Goal: Use online tool/utility: Utilize a website feature to perform a specific function

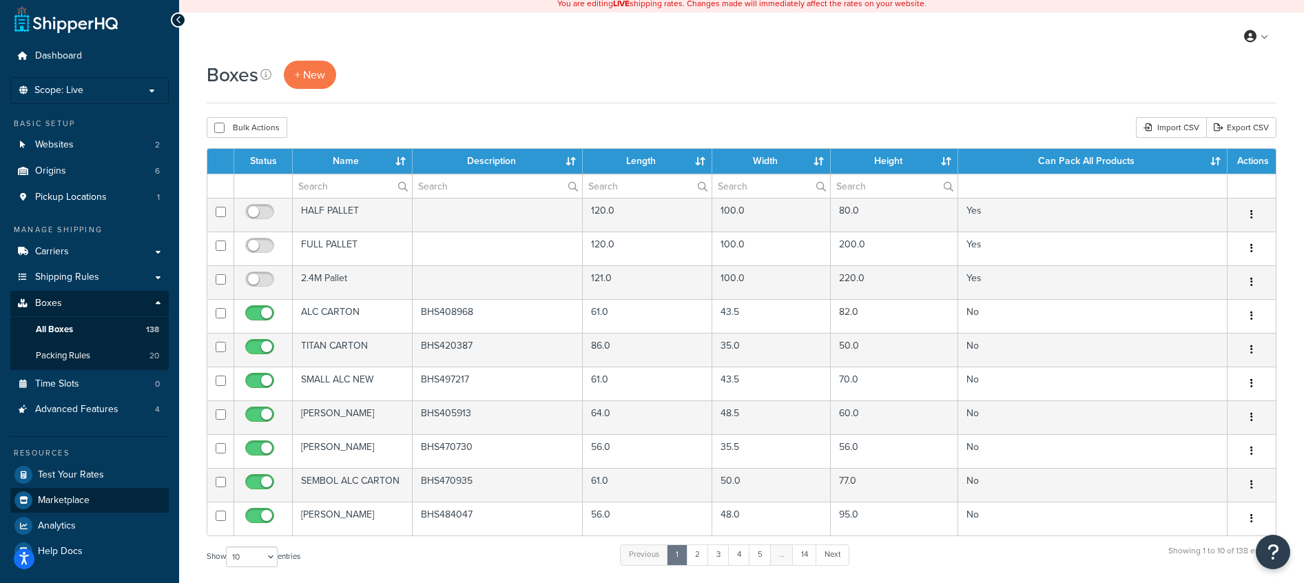
scroll to position [6, 0]
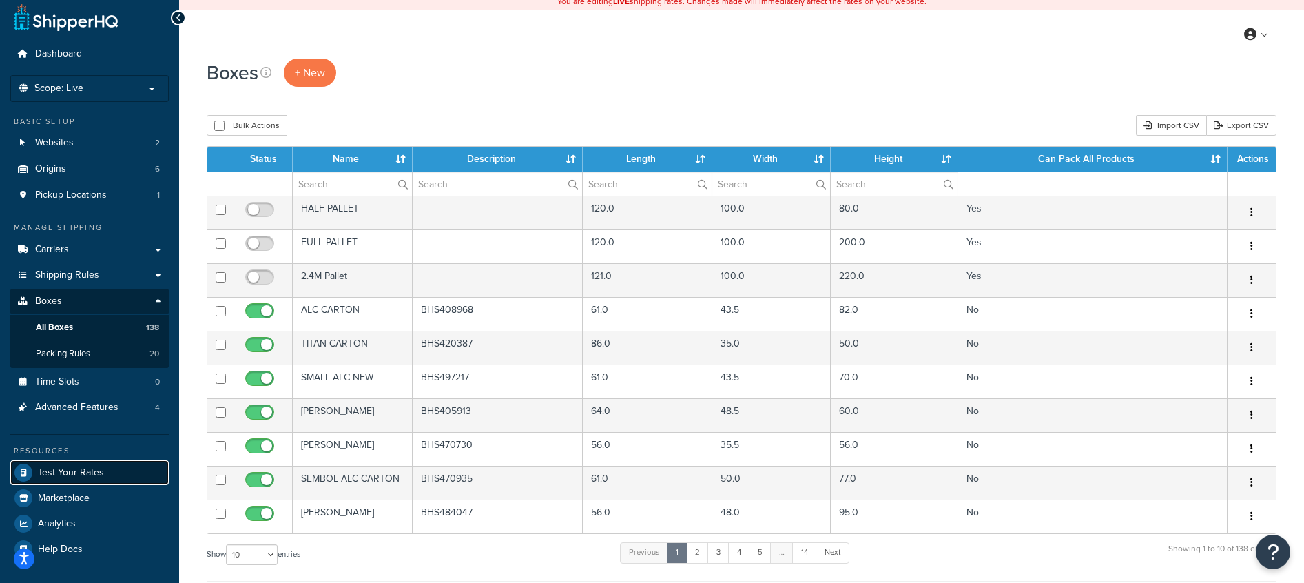
click at [86, 479] on link "Test Your Rates" at bounding box center [89, 472] width 158 height 25
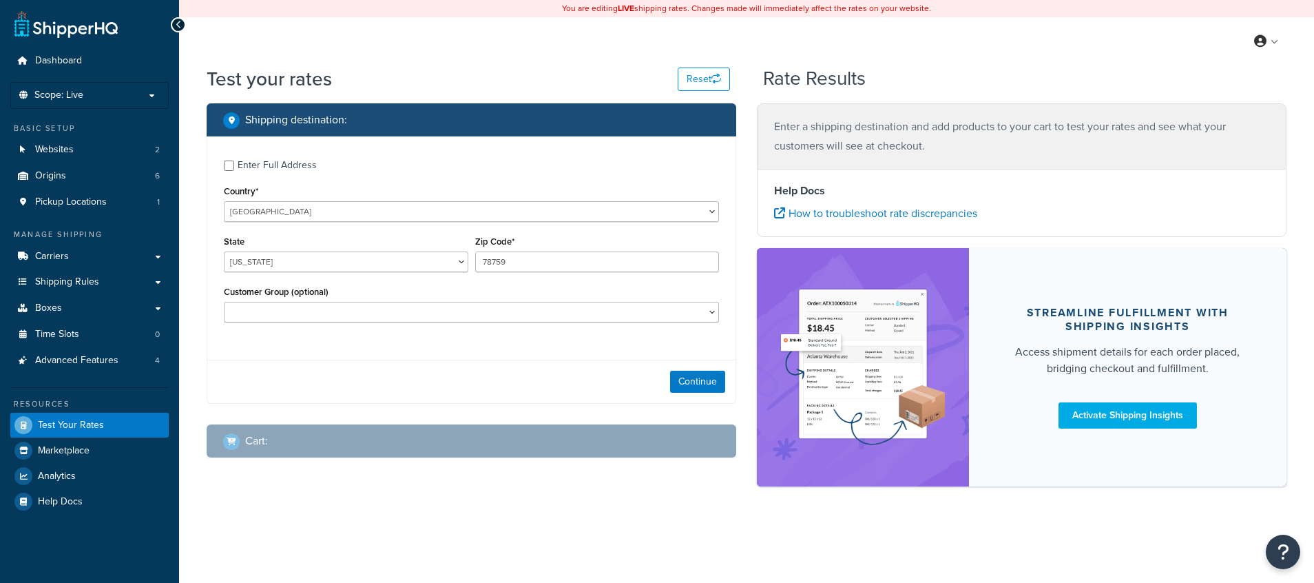
select select "TX"
click at [237, 211] on select "United States United Kingdom Afghanistan Åland Islands Albania Algeria American…" at bounding box center [471, 211] width 495 height 21
select select "GB"
click at [224, 202] on select "United States United Kingdom Afghanistan Åland Islands Albania Algeria American…" at bounding box center [471, 211] width 495 height 21
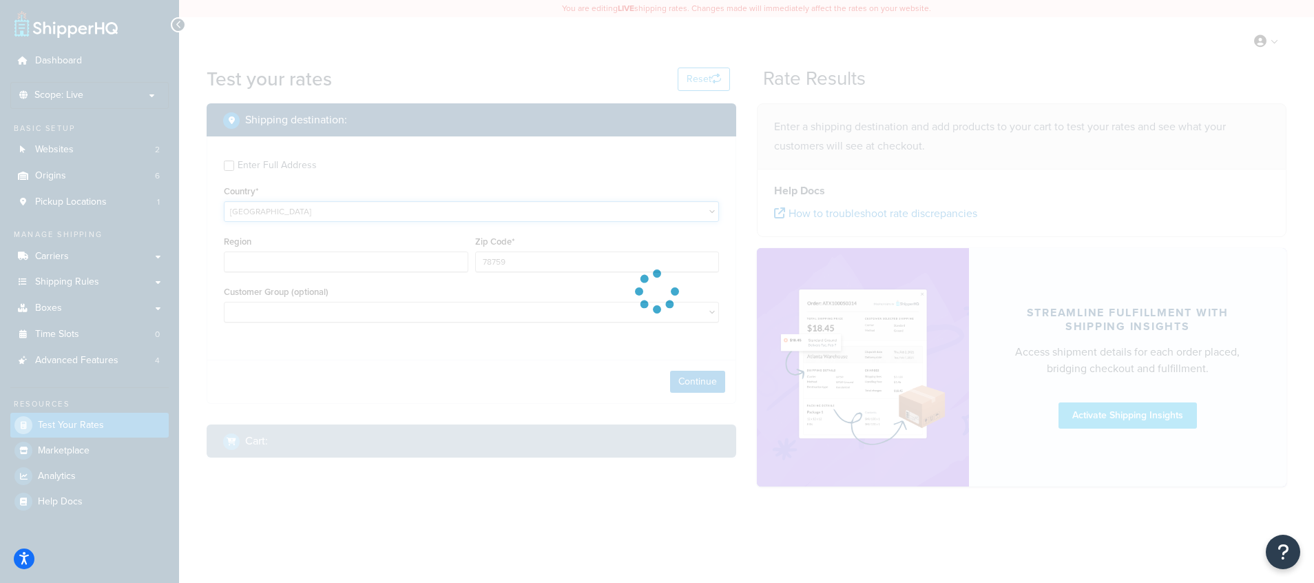
type input "TX"
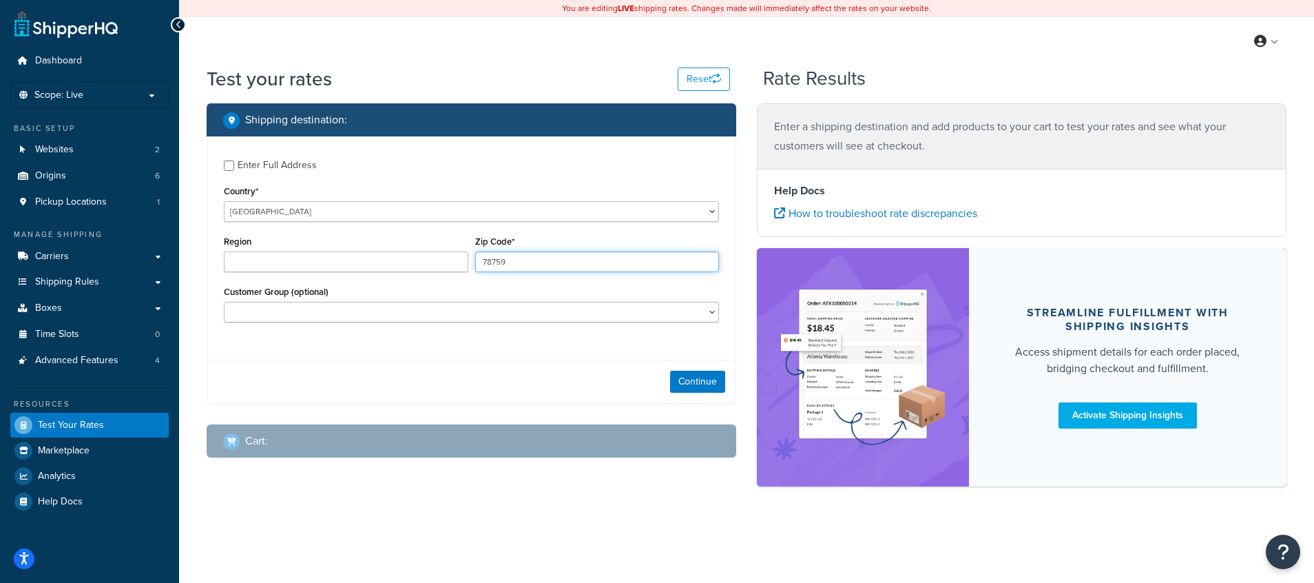
drag, startPoint x: 538, startPoint y: 265, endPoint x: 466, endPoint y: 253, distance: 72.6
click at [466, 253] on div "Region Zip Code* 78759" at bounding box center [471, 257] width 502 height 50
type input "EX27SA"
type input "County (optional)"
click at [310, 332] on div "Customer Group (optional)" at bounding box center [471, 307] width 502 height 50
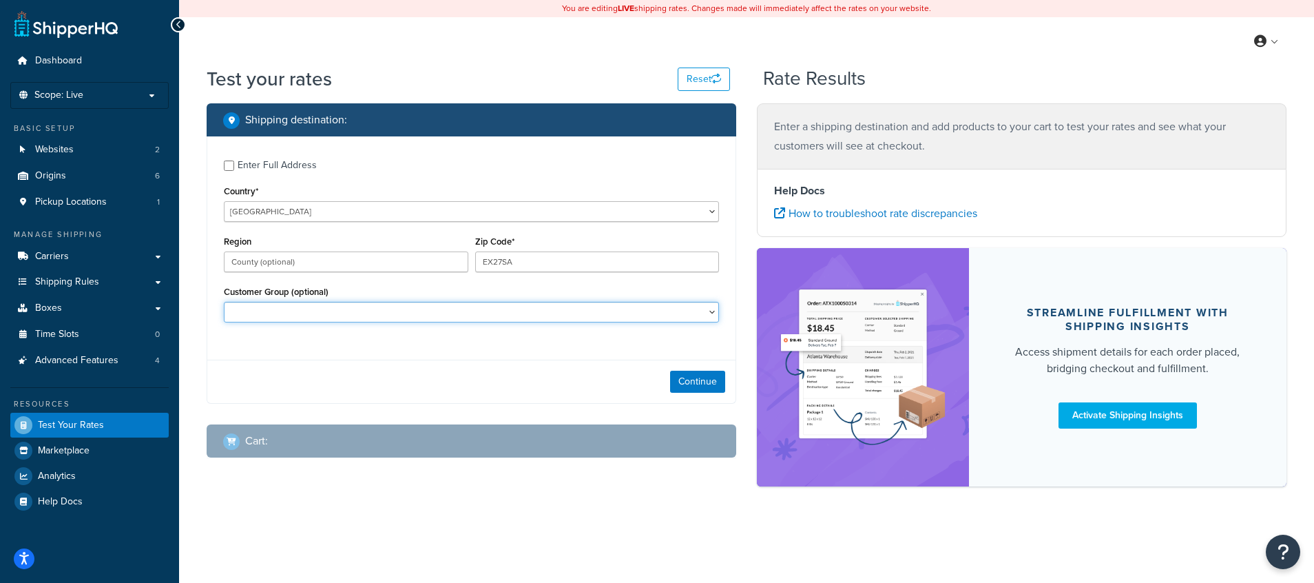
click at [310, 306] on select "Customer Group (optional)" at bounding box center [471, 312] width 495 height 21
click at [707, 379] on button "Continue" at bounding box center [697, 382] width 55 height 22
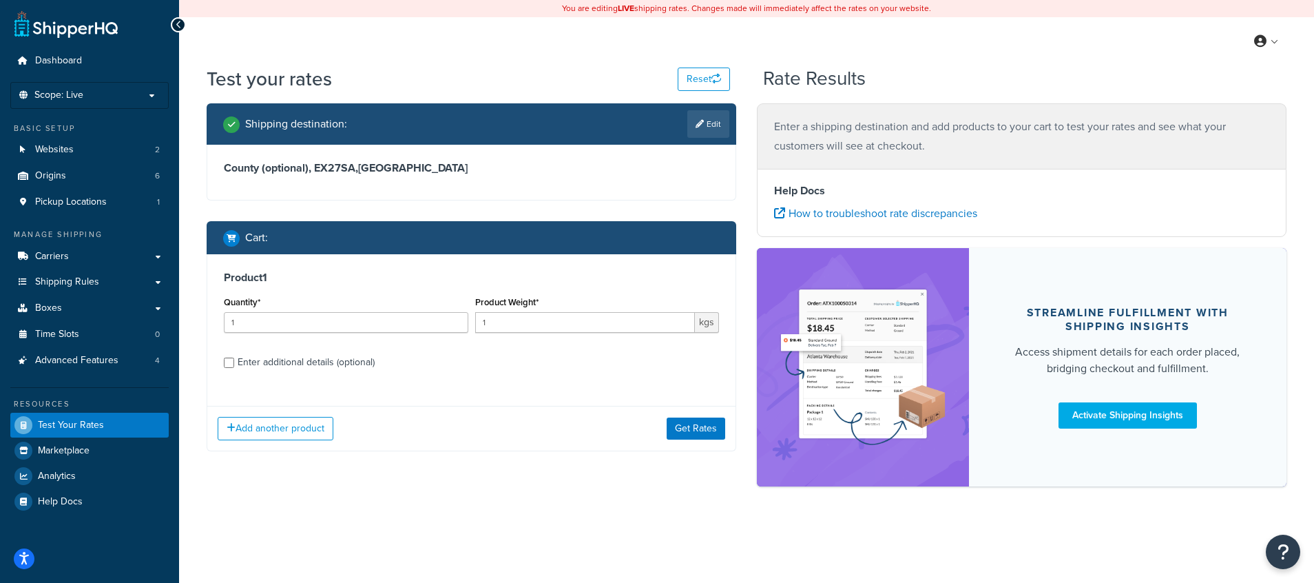
click at [255, 359] on div "Enter additional details (optional)" at bounding box center [306, 362] width 137 height 19
click at [234, 359] on input "Enter additional details (optional)" at bounding box center [229, 362] width 10 height 10
checkbox input "true"
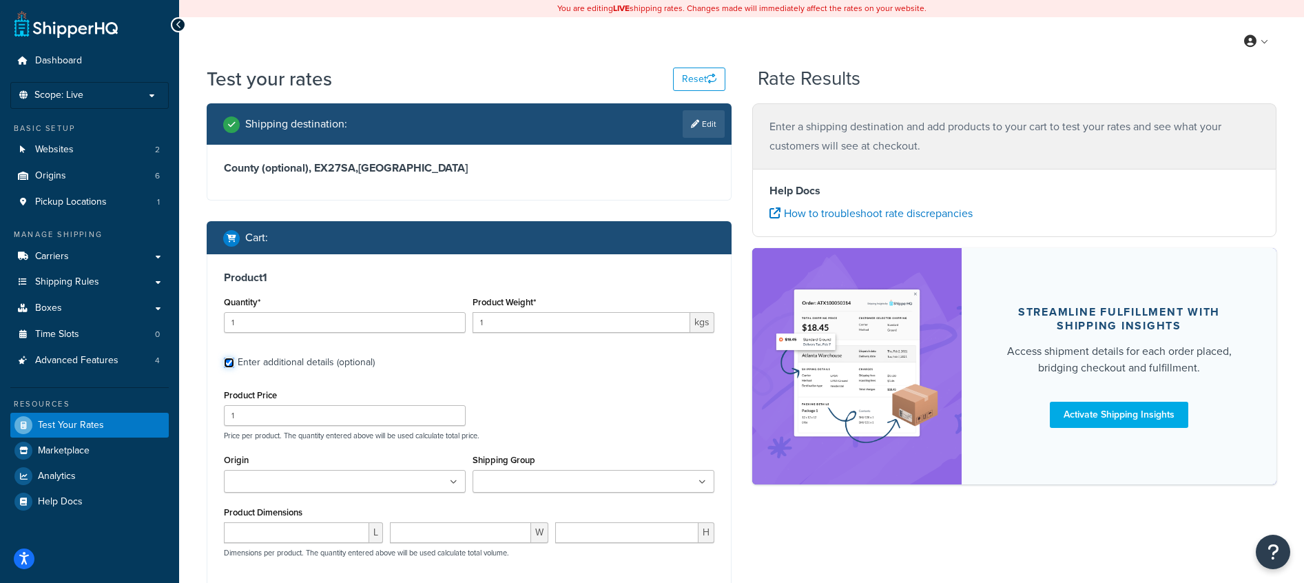
scroll to position [7, 0]
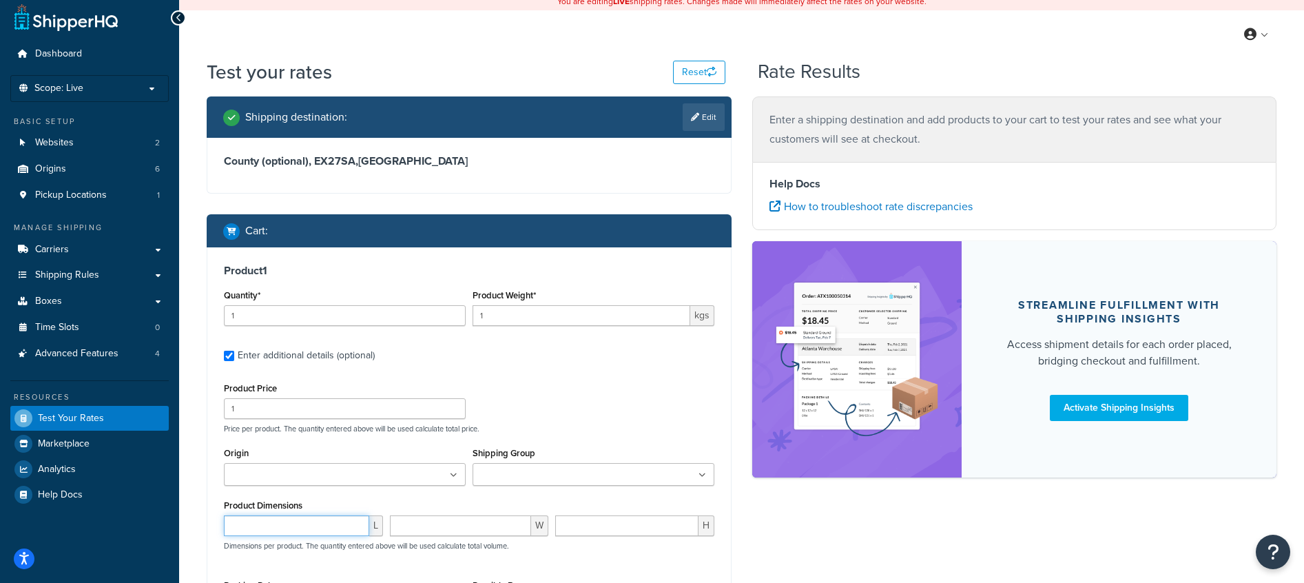
click at [262, 521] on input "number" at bounding box center [296, 525] width 145 height 21
type input "2"
type input "30"
type input "20"
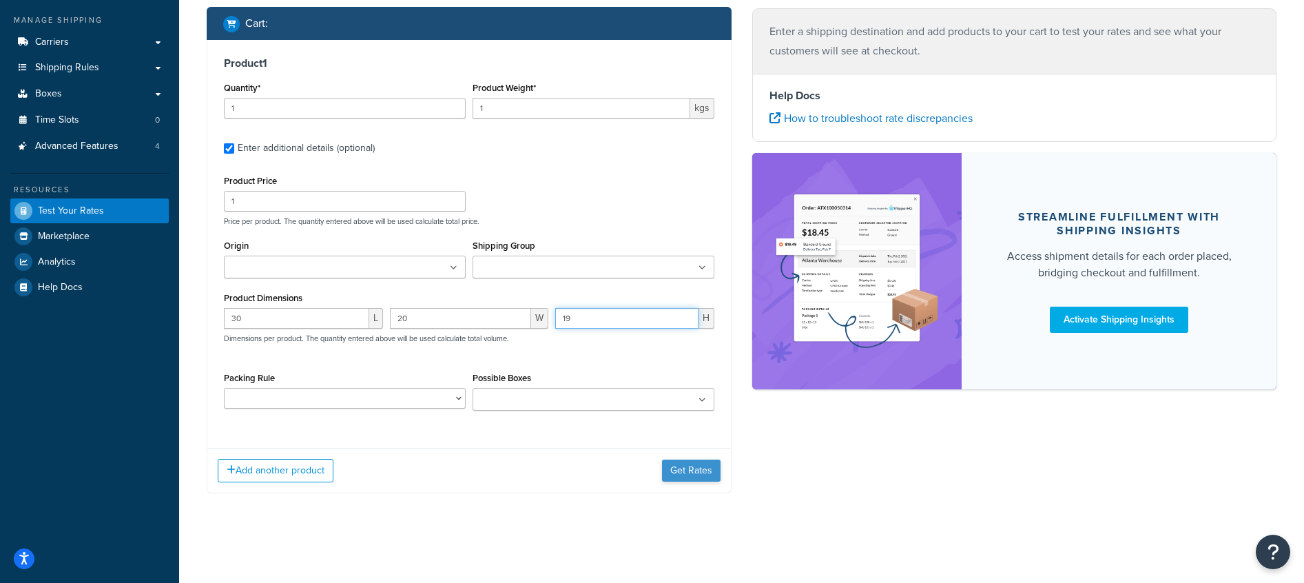
type input "19"
click at [680, 473] on button "Get Rates" at bounding box center [691, 470] width 59 height 22
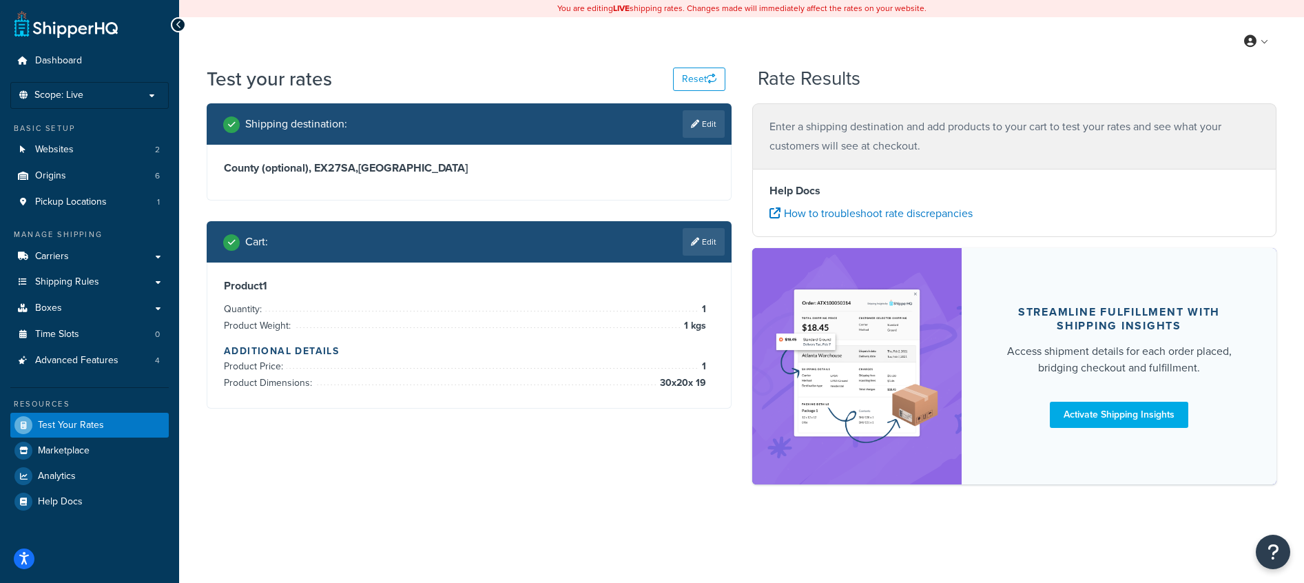
scroll to position [0, 0]
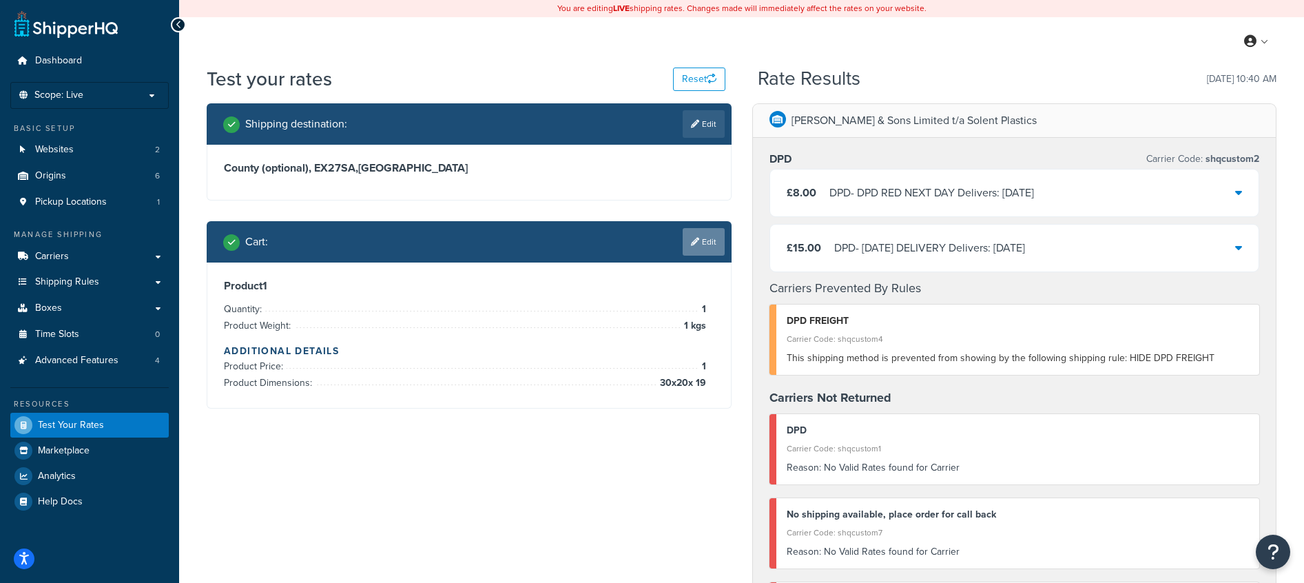
click at [705, 252] on link "Edit" at bounding box center [703, 242] width 42 height 28
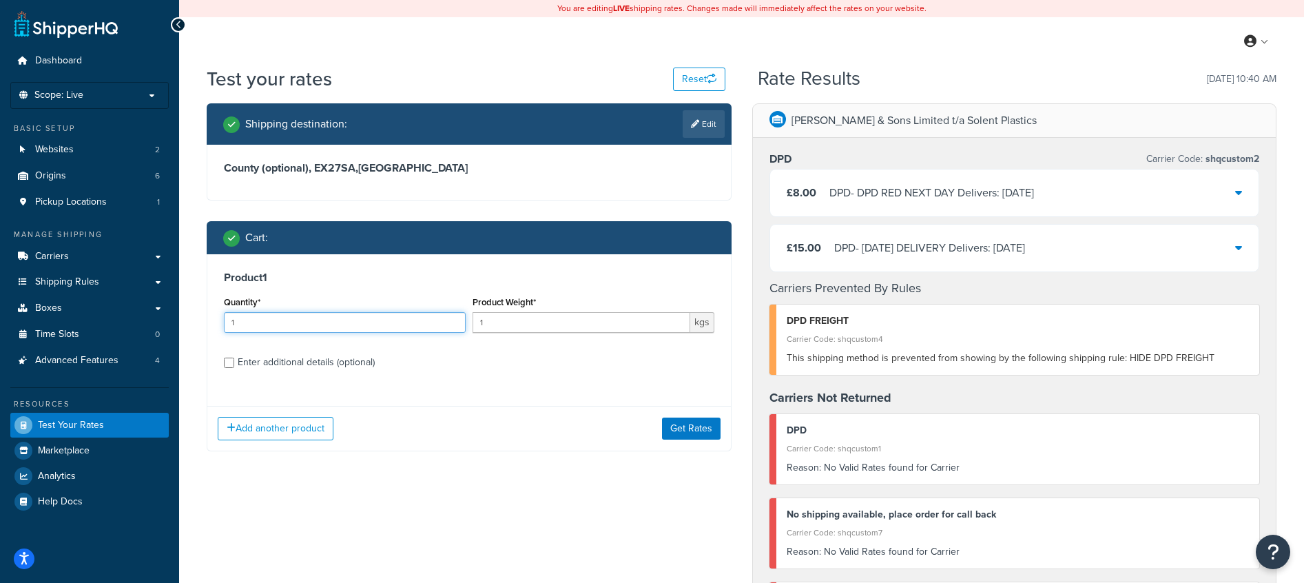
drag, startPoint x: 246, startPoint y: 323, endPoint x: 229, endPoint y: 322, distance: 17.2
click at [229, 322] on input "1" at bounding box center [345, 322] width 242 height 21
type input "2"
click at [691, 430] on button "Get Rates" at bounding box center [691, 428] width 59 height 22
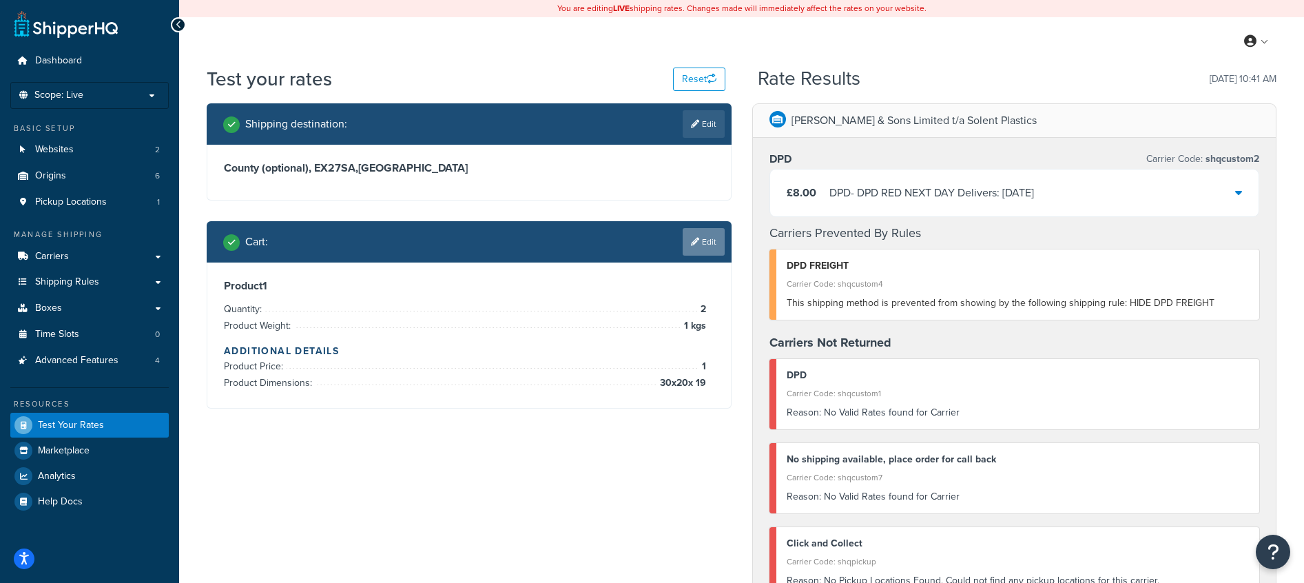
click at [699, 244] on link "Edit" at bounding box center [703, 242] width 42 height 28
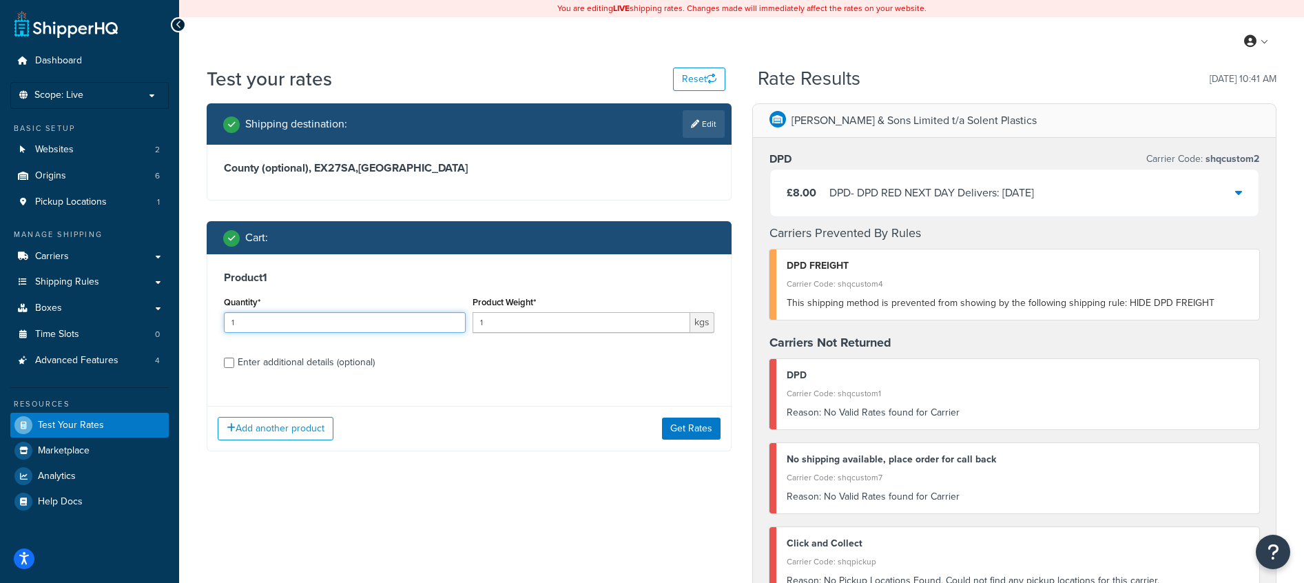
click at [294, 326] on input "1" at bounding box center [345, 322] width 242 height 21
type input "10"
click at [671, 429] on button "Get Rates" at bounding box center [691, 428] width 59 height 22
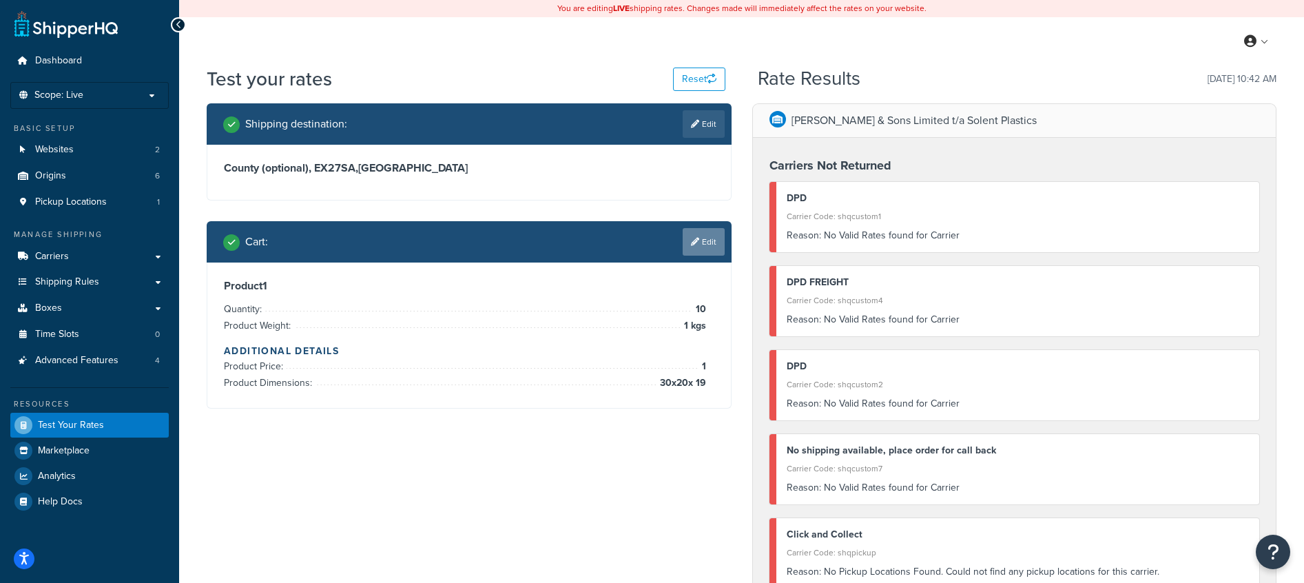
click at [706, 242] on link "Edit" at bounding box center [703, 242] width 42 height 28
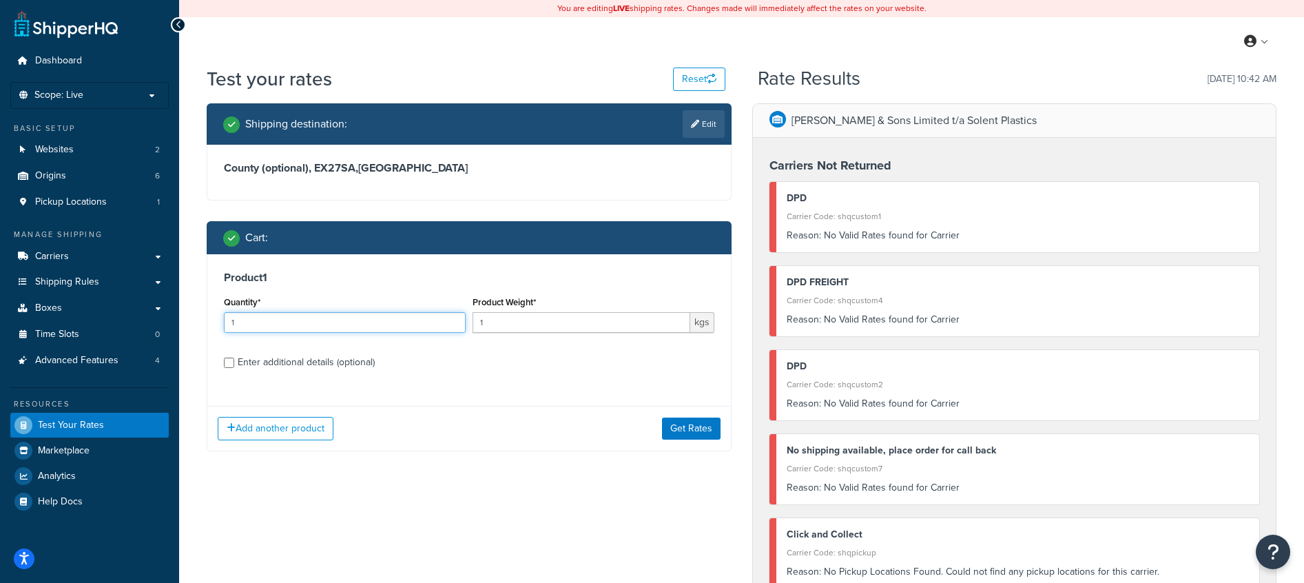
click at [291, 320] on input "1" at bounding box center [345, 322] width 242 height 21
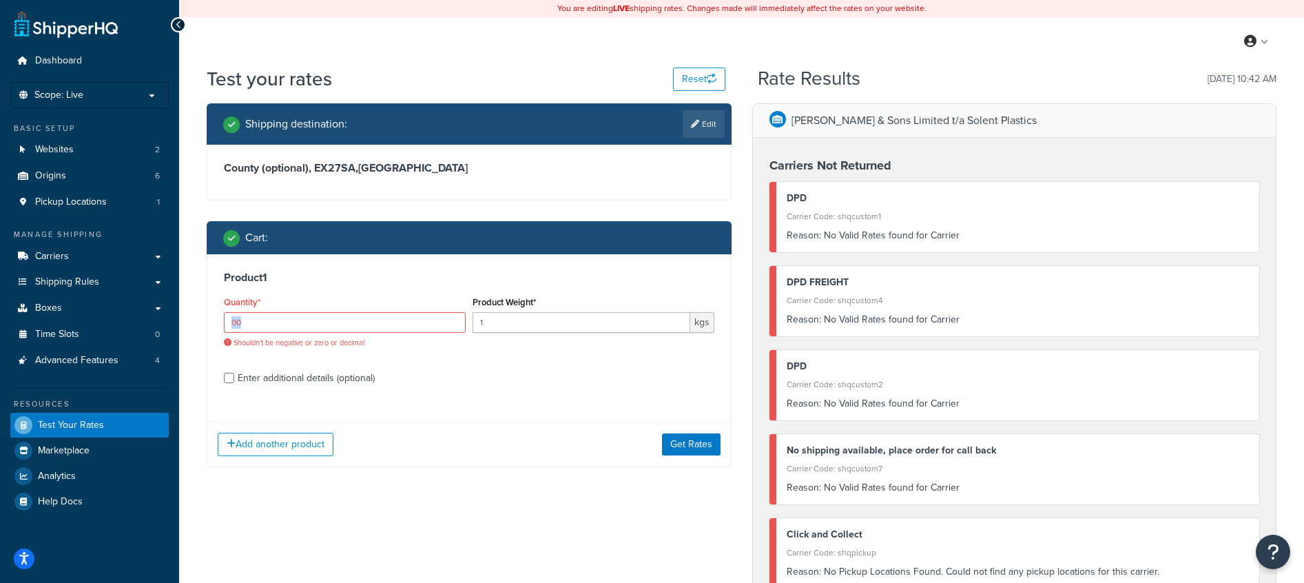
drag, startPoint x: 275, startPoint y: 334, endPoint x: 256, endPoint y: 328, distance: 20.1
click at [260, 330] on div "Quantity* 00 Shouldn't be negative or zero or decimal" at bounding box center [344, 325] width 249 height 65
drag, startPoint x: 238, startPoint y: 324, endPoint x: 230, endPoint y: 322, distance: 8.5
click at [230, 322] on input "00" at bounding box center [345, 322] width 242 height 21
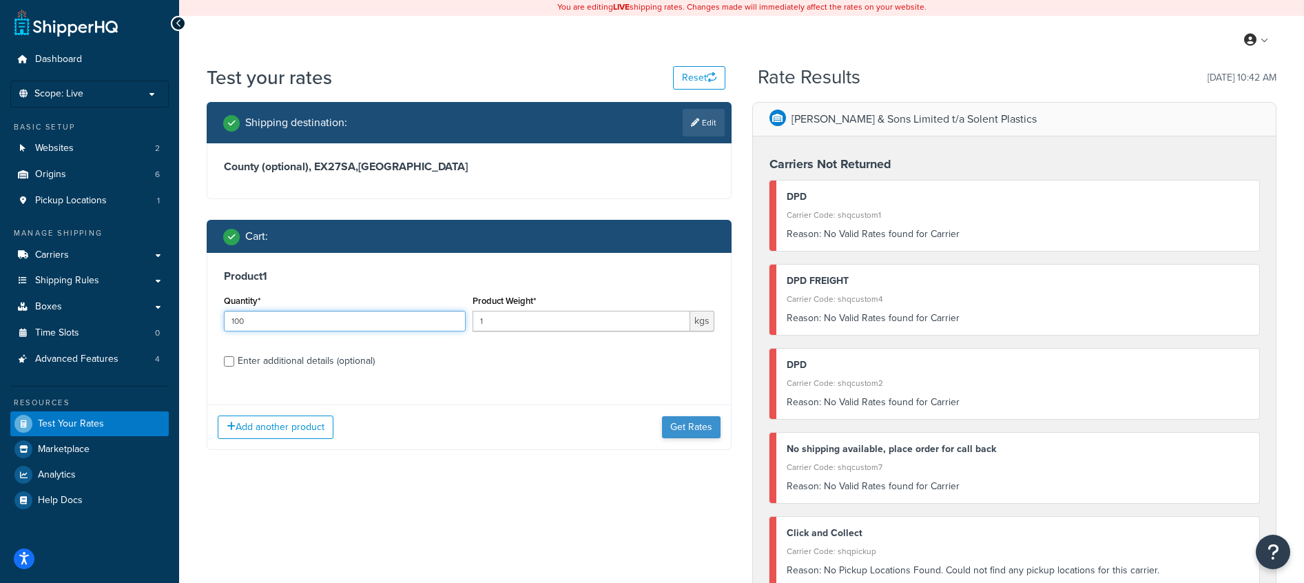
type input "100"
click at [691, 432] on button "Get Rates" at bounding box center [691, 427] width 59 height 22
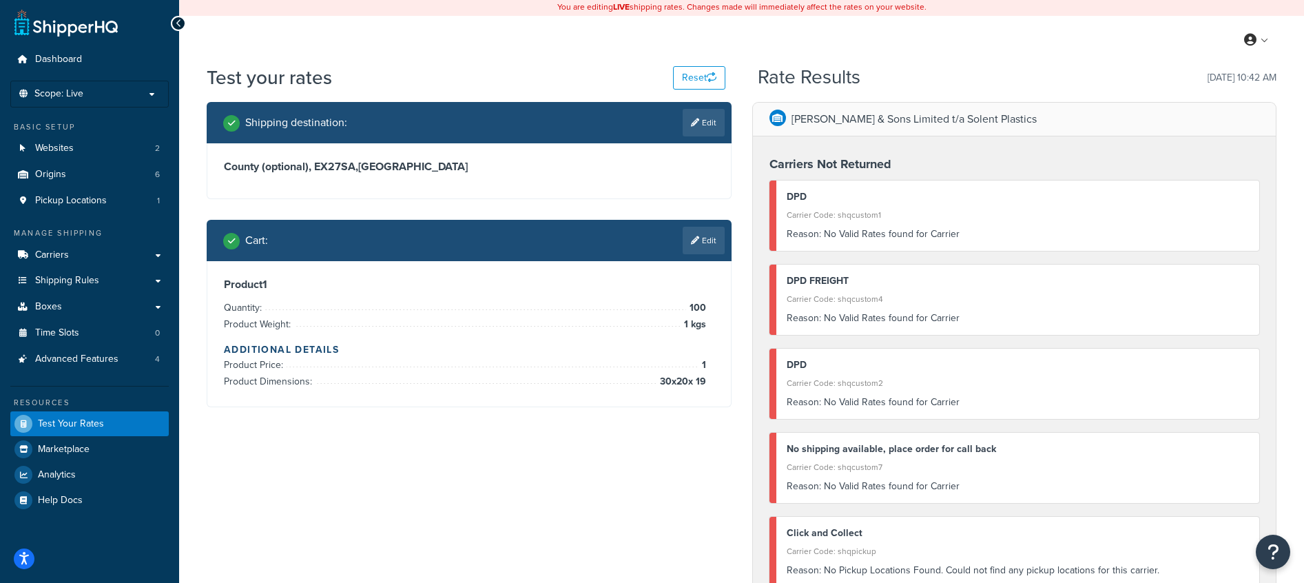
scroll to position [0, 0]
